Goal: Task Accomplishment & Management: Manage account settings

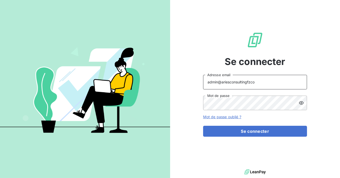
click at [256, 84] on input "admin@ariesconsultingfzco" at bounding box center [255, 82] width 104 height 15
type input "admin@aclbureautique"
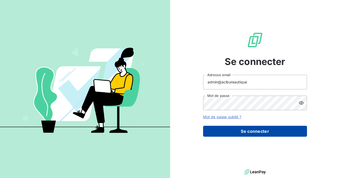
click at [247, 126] on button "Se connecter" at bounding box center [255, 131] width 104 height 11
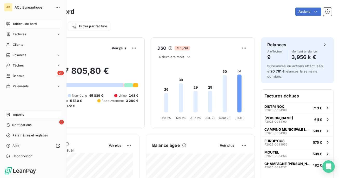
click at [24, 114] on span "Imports" at bounding box center [17, 114] width 11 height 5
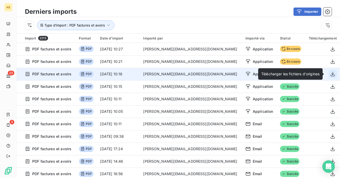
click at [331, 74] on icon "button" at bounding box center [333, 74] width 4 height 4
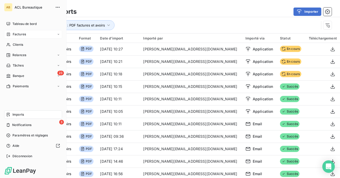
click at [16, 32] on span "Factures" at bounding box center [19, 34] width 13 height 5
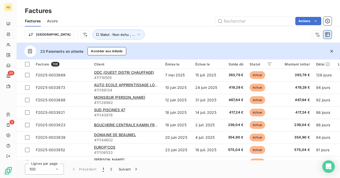
click at [326, 33] on icon "button" at bounding box center [327, 34] width 5 height 5
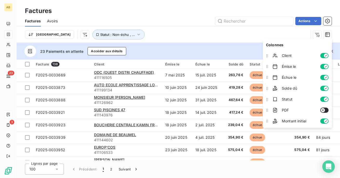
click at [325, 108] on button "button" at bounding box center [324, 110] width 8 height 5
click at [170, 14] on div "Factures" at bounding box center [178, 10] width 323 height 9
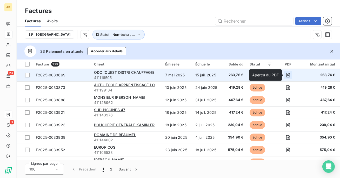
click at [289, 77] on icon "button" at bounding box center [288, 75] width 4 height 5
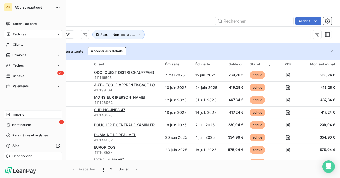
click at [17, 157] on span "Déconnexion" at bounding box center [22, 156] width 20 height 5
